Goal: Information Seeking & Learning: Find specific page/section

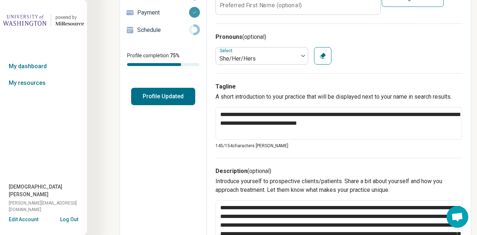
scroll to position [109, 0]
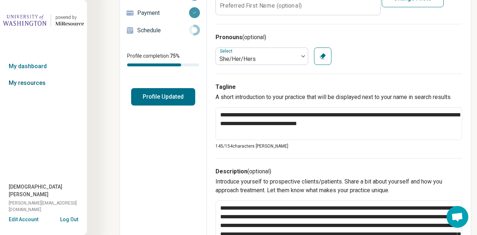
click at [21, 83] on link "My resources" at bounding box center [43, 83] width 87 height 17
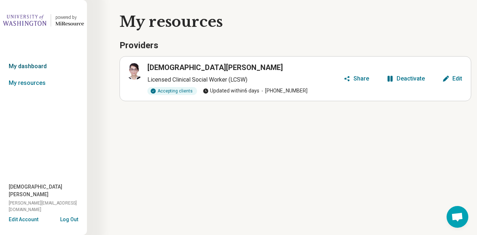
click at [37, 66] on link "My dashboard" at bounding box center [43, 66] width 87 height 17
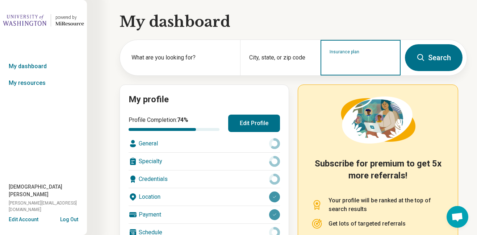
click at [354, 62] on input "Insurance plan" at bounding box center [360, 62] width 62 height 9
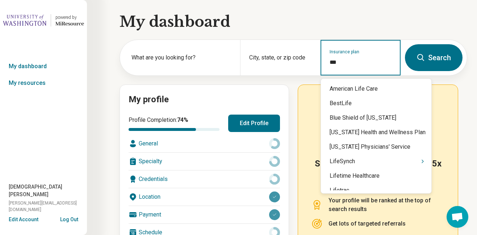
type input "****"
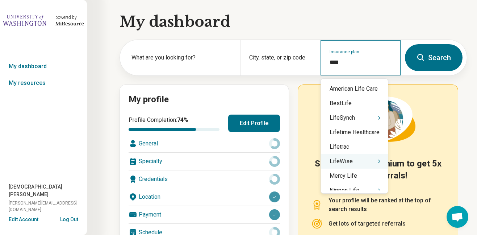
click at [350, 163] on div "LifeWise" at bounding box center [354, 161] width 67 height 14
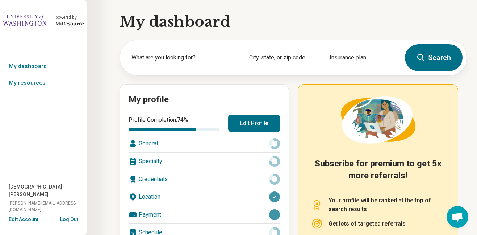
click at [423, 55] on icon at bounding box center [420, 57] width 9 height 9
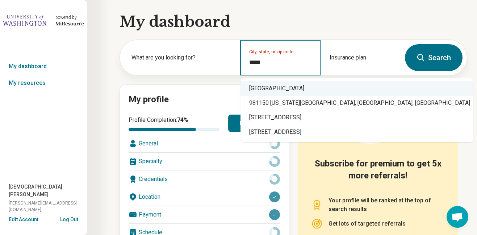
click at [323, 85] on div "[GEOGRAPHIC_DATA]" at bounding box center [356, 88] width 232 height 14
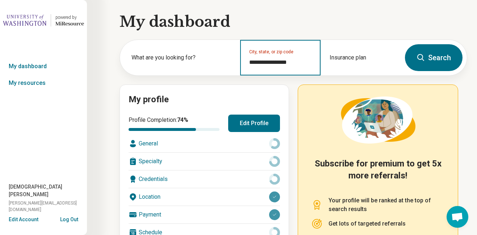
type input "**********"
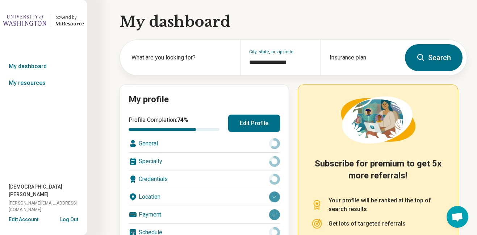
click at [447, 60] on button "Search" at bounding box center [434, 57] width 58 height 27
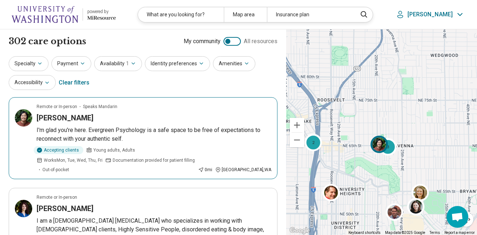
click at [391, 147] on div at bounding box center [380, 145] width 21 height 21
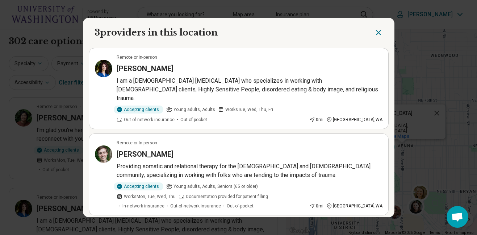
click at [378, 32] on icon "Close" at bounding box center [378, 32] width 4 height 4
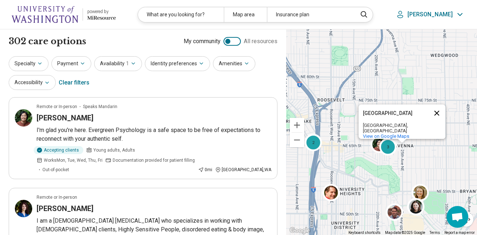
click at [437, 112] on button "Close" at bounding box center [436, 112] width 17 height 17
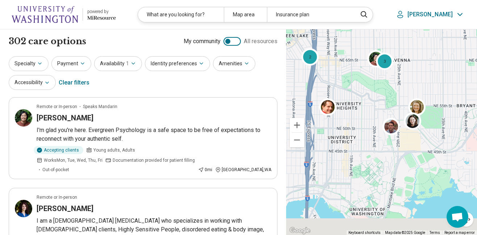
drag, startPoint x: 438, startPoint y: 160, endPoint x: 434, endPoint y: 73, distance: 86.6
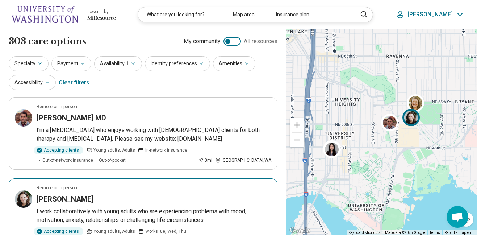
click at [412, 120] on img at bounding box center [410, 117] width 17 height 17
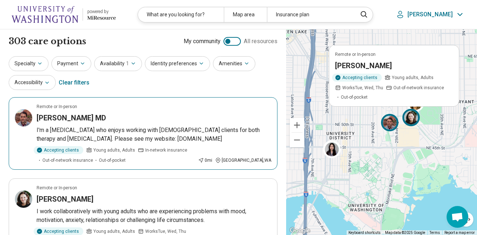
click at [387, 130] on img at bounding box center [389, 122] width 17 height 17
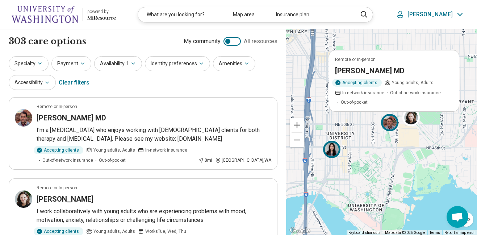
click at [324, 156] on div at bounding box center [333, 150] width 21 height 21
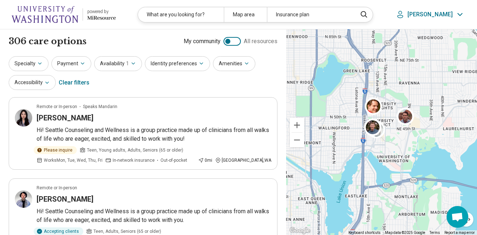
click at [445, 13] on p "[PERSON_NAME]" at bounding box center [429, 14] width 45 height 7
click at [441, 35] on link "My Dashboard" at bounding box center [439, 36] width 51 height 19
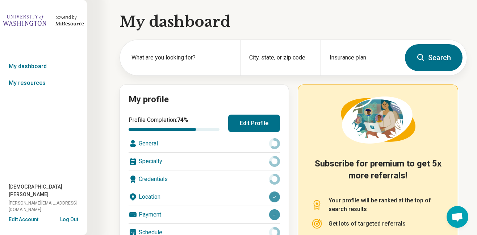
click at [149, 145] on div "General" at bounding box center [203, 143] width 151 height 17
type textarea "*"
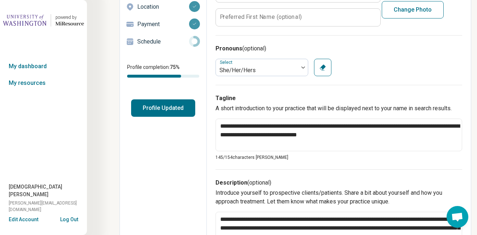
scroll to position [16, 0]
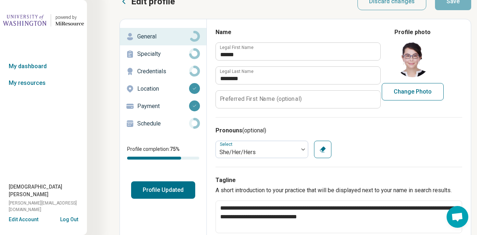
click at [153, 88] on p "Location" at bounding box center [163, 88] width 52 height 9
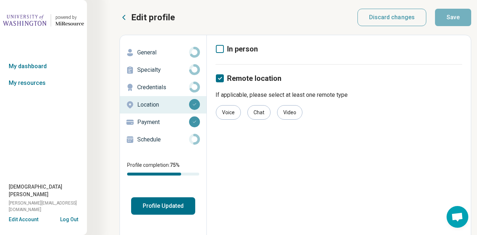
click at [220, 49] on icon at bounding box center [220, 49] width 8 height 8
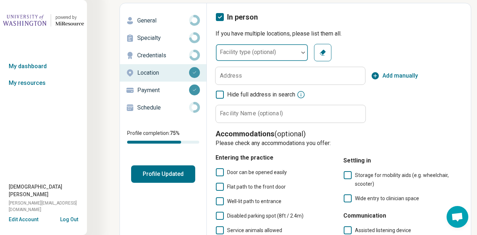
scroll to position [25, 0]
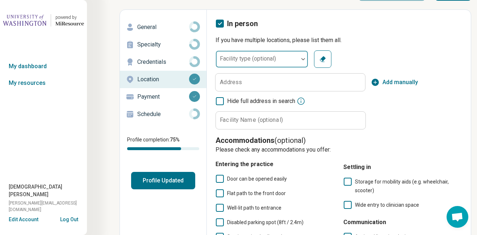
click at [256, 61] on div "Facility type (optional)" at bounding box center [261, 58] width 93 height 17
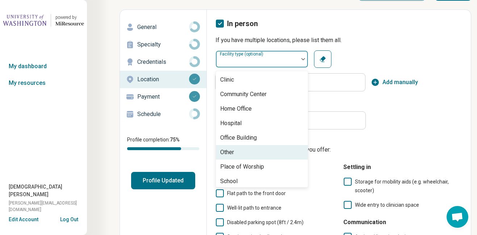
scroll to position [3, 0]
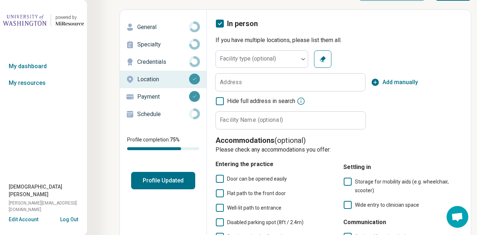
click at [396, 60] on div "Facility type (optional) Clear Address Add manually Hide full address in search…" at bounding box center [338, 89] width 246 height 79
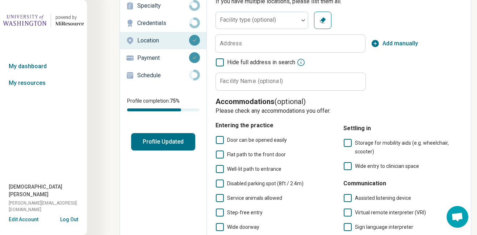
scroll to position [0, 0]
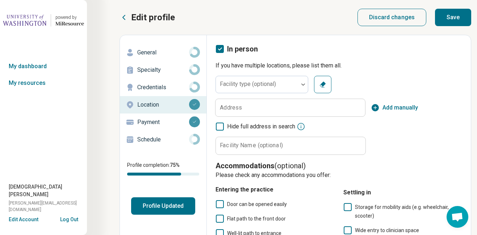
click at [220, 50] on icon at bounding box center [220, 49] width 8 height 8
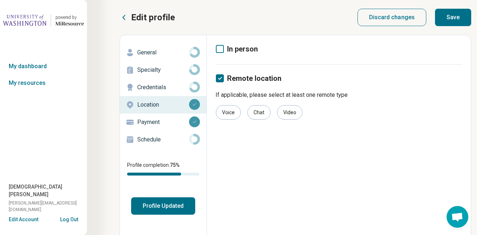
click at [218, 50] on icon at bounding box center [220, 49] width 8 height 8
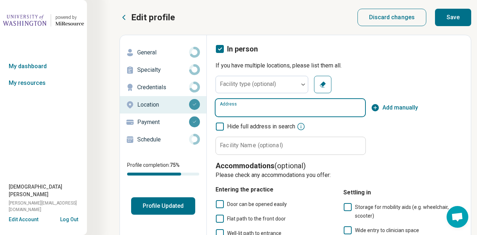
click at [282, 111] on input "Address" at bounding box center [289, 107] width 149 height 17
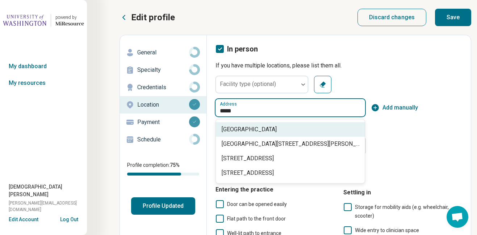
click at [286, 134] on div "[GEOGRAPHIC_DATA]" at bounding box center [290, 129] width 149 height 14
type input "**********"
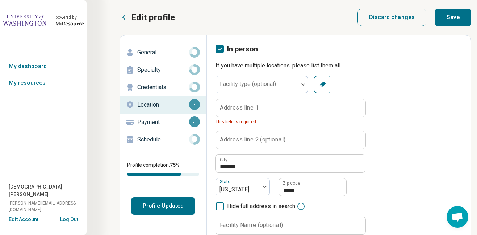
click at [452, 19] on button "Save" at bounding box center [453, 17] width 36 height 17
click at [221, 49] on icon at bounding box center [220, 49] width 8 height 8
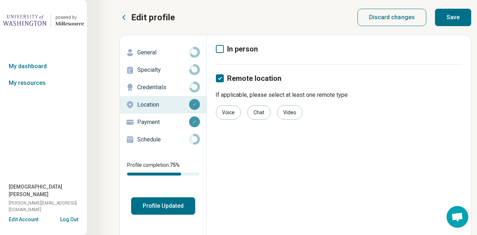
click at [456, 16] on button "Save" at bounding box center [453, 17] width 36 height 17
click at [36, 65] on link "My dashboard" at bounding box center [43, 66] width 87 height 17
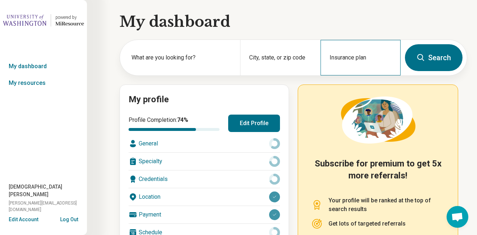
click at [374, 69] on div "Insurance plan" at bounding box center [360, 57] width 80 height 35
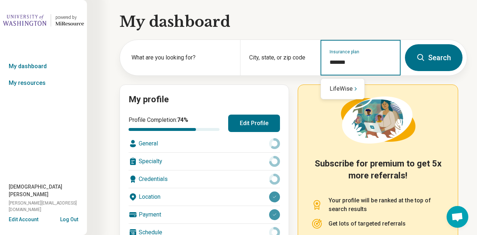
type input "********"
click at [344, 93] on div "LifeWise" at bounding box center [342, 88] width 43 height 14
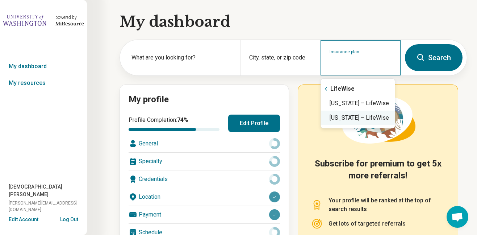
click at [376, 117] on div "[US_STATE] – LifeWise" at bounding box center [358, 117] width 74 height 14
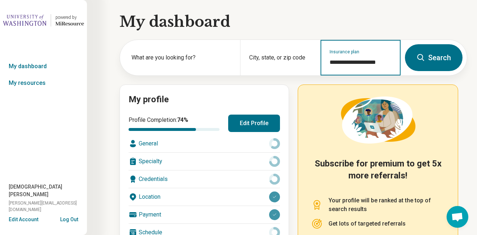
type input "**********"
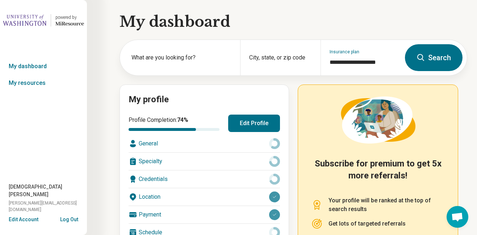
click at [438, 60] on button "Search" at bounding box center [434, 57] width 58 height 27
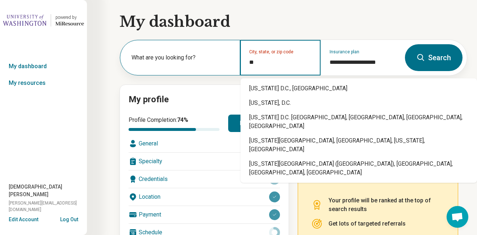
type input "*"
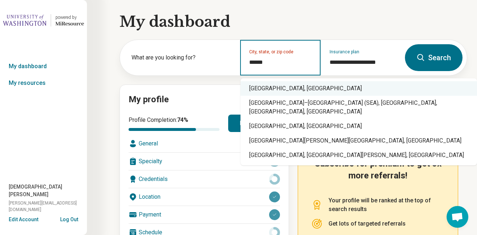
click at [265, 91] on div "[GEOGRAPHIC_DATA], [GEOGRAPHIC_DATA]" at bounding box center [358, 88] width 236 height 14
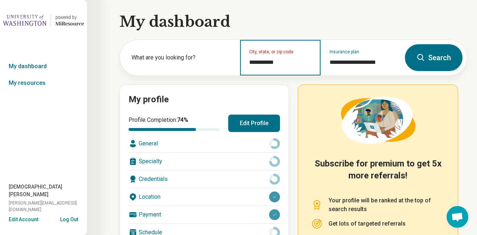
type input "**********"
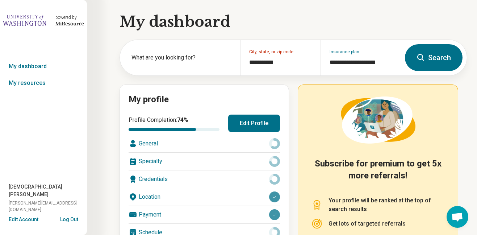
click at [433, 62] on button "Search" at bounding box center [434, 57] width 58 height 27
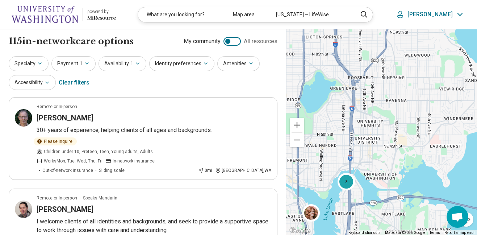
drag, startPoint x: 423, startPoint y: 84, endPoint x: 385, endPoint y: 232, distance: 152.4
click at [385, 232] on div "3 Keyboard shortcuts Map Data Map data ©2025 Google Map data ©2025 Google 1 km …" at bounding box center [381, 132] width 191 height 206
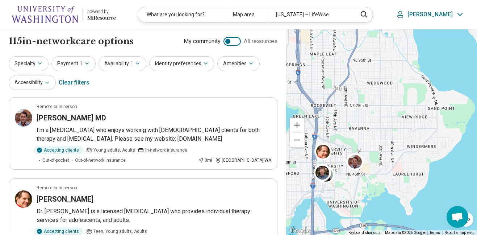
drag, startPoint x: 426, startPoint y: 110, endPoint x: 387, endPoint y: 138, distance: 48.5
click at [387, 138] on div "5" at bounding box center [381, 132] width 191 height 206
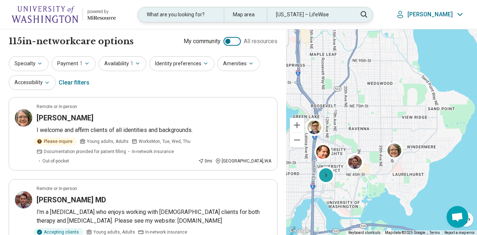
click at [202, 13] on div "What are you looking for?" at bounding box center [181, 14] width 86 height 15
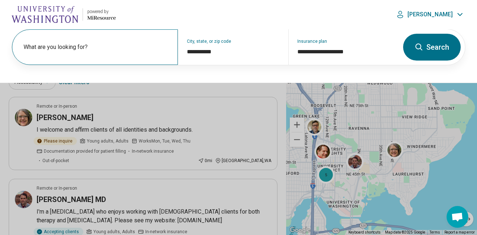
click at [100, 45] on label "What are you looking for?" at bounding box center [97, 47] width 146 height 9
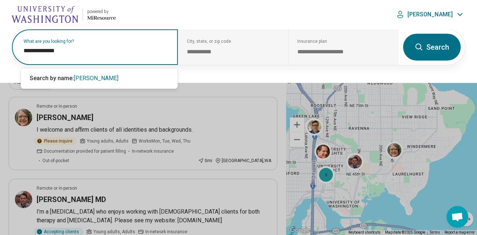
type input "**********"
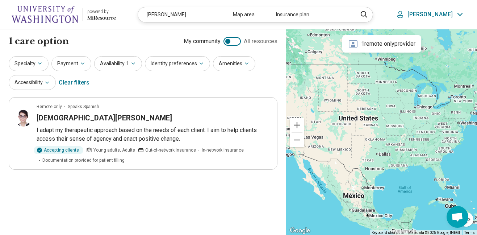
click at [385, 47] on div "1 remote only provider" at bounding box center [381, 43] width 79 height 17
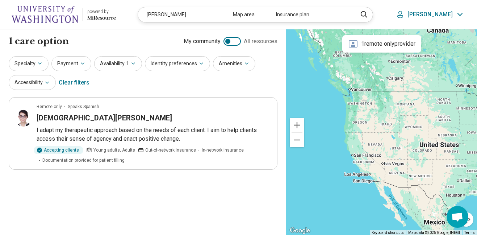
drag, startPoint x: 350, startPoint y: 116, endPoint x: 432, endPoint y: 143, distance: 86.1
click at [432, 143] on div at bounding box center [381, 132] width 191 height 206
drag, startPoint x: 202, startPoint y: 14, endPoint x: 151, endPoint y: 9, distance: 52.0
click at [151, 9] on header "powered by Miresource logo [PERSON_NAME] Map area Insurance plan [PERSON_NAME]" at bounding box center [238, 14] width 477 height 29
click at [38, 60] on icon "button" at bounding box center [40, 63] width 6 height 6
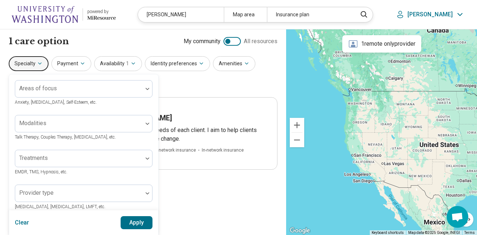
click at [38, 60] on icon "button" at bounding box center [40, 63] width 6 height 6
click at [76, 67] on button "Payment" at bounding box center [71, 63] width 40 height 15
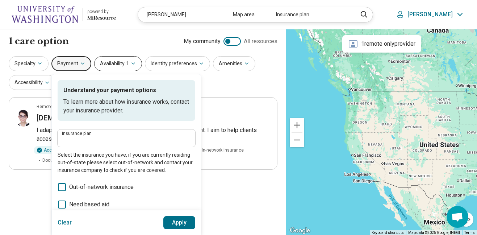
click at [126, 67] on span "1" at bounding box center [127, 64] width 3 height 8
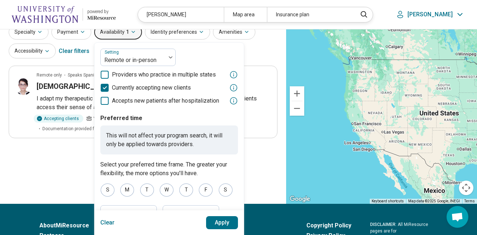
scroll to position [34, 0]
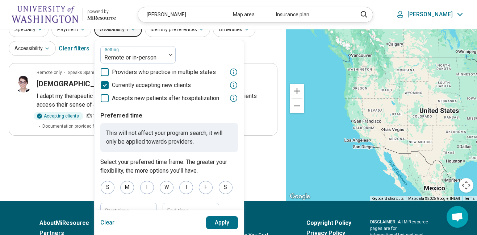
click at [228, 225] on button "Apply" at bounding box center [222, 222] width 32 height 13
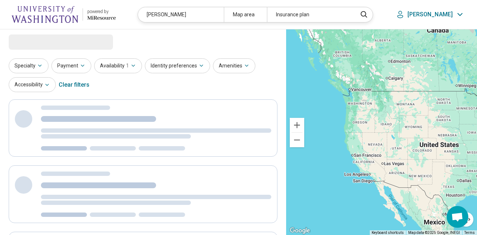
scroll to position [0, 0]
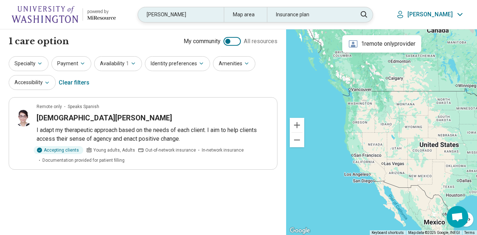
click at [209, 13] on div "[PERSON_NAME]" at bounding box center [181, 14] width 86 height 15
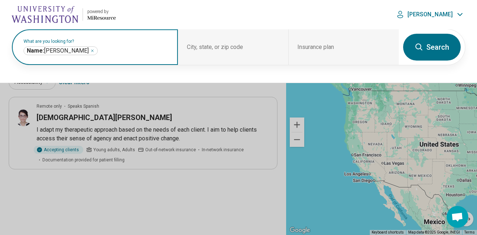
click at [90, 50] on icon "Remove" at bounding box center [92, 51] width 4 height 4
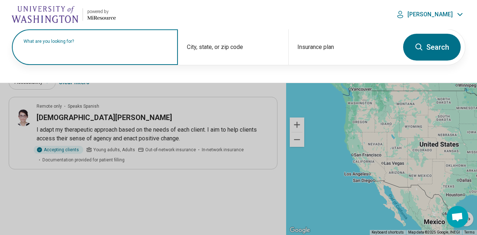
click at [430, 43] on button "Search" at bounding box center [432, 47] width 58 height 27
click at [251, 92] on button at bounding box center [238, 117] width 477 height 235
